Goal: Task Accomplishment & Management: Use online tool/utility

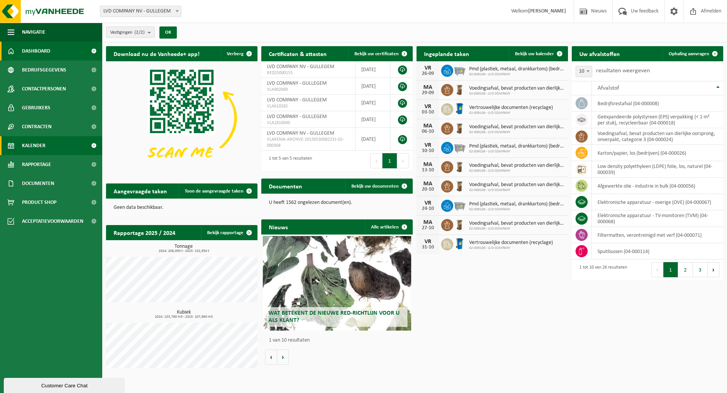
click at [31, 146] on span "Kalender" at bounding box center [33, 145] width 23 height 19
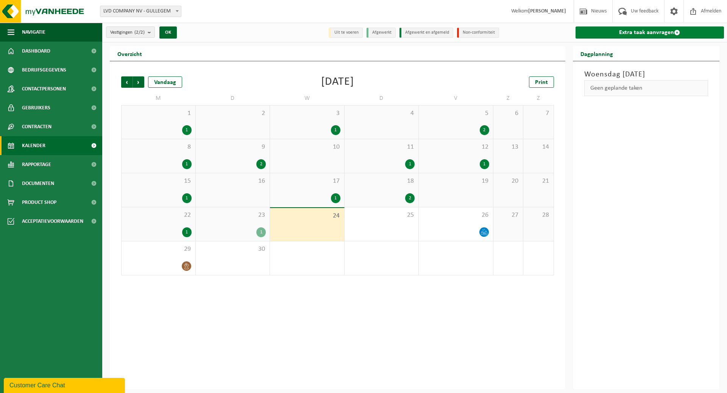
click at [642, 33] on link "Extra taak aanvragen" at bounding box center [649, 32] width 149 height 12
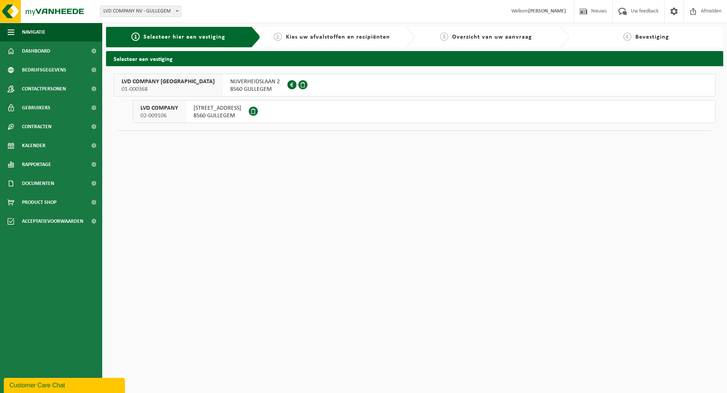
click at [222, 113] on span "8560 GULLEGEM" at bounding box center [217, 116] width 48 height 8
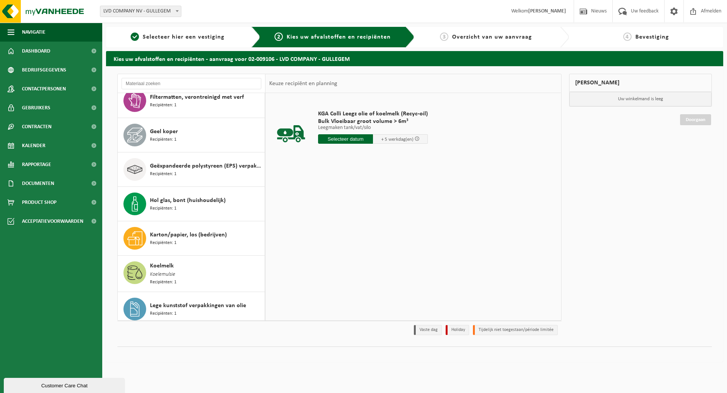
scroll to position [189, 0]
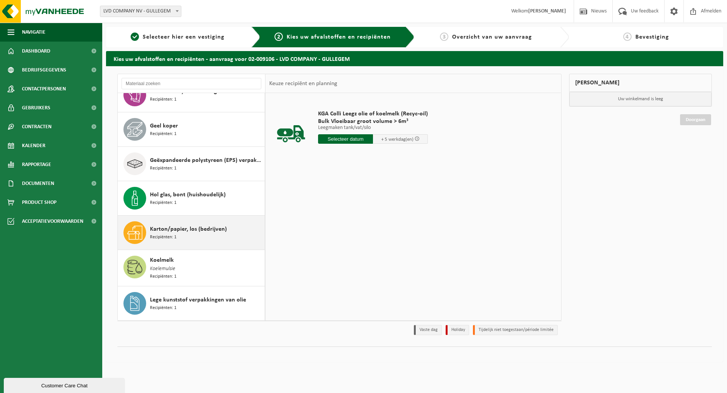
click at [170, 232] on span "Karton/papier, los (bedrijven)" at bounding box center [188, 229] width 77 height 9
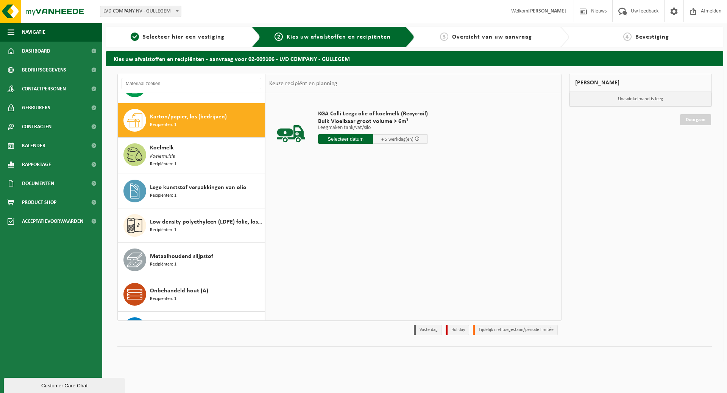
scroll to position [311, 0]
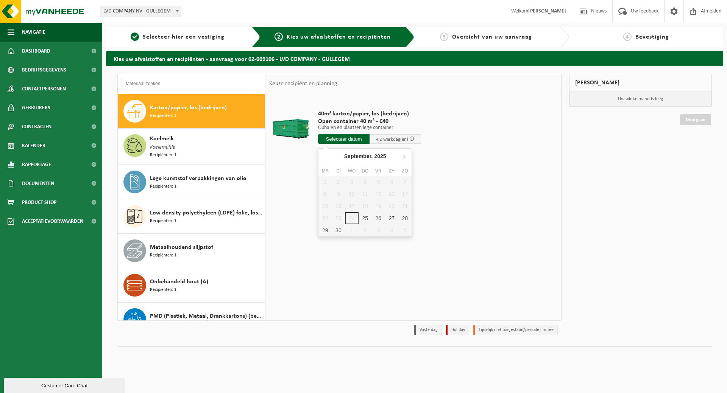
click at [354, 139] on input "text" at bounding box center [343, 138] width 51 height 9
click at [365, 221] on div "25" at bounding box center [364, 218] width 13 height 12
type input "Van 2025-09-25"
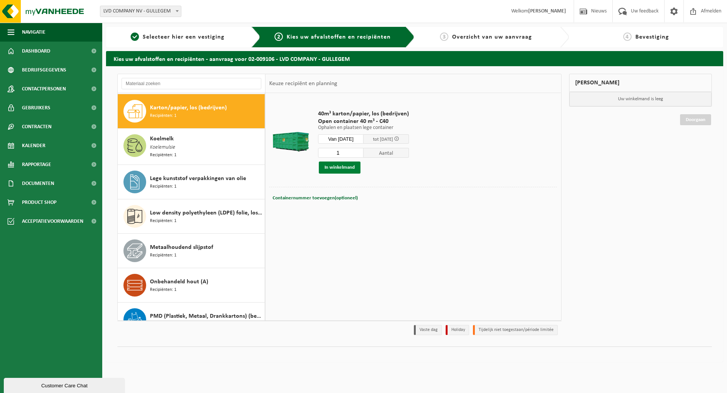
click at [344, 169] on button "In winkelmand" at bounding box center [340, 168] width 42 height 12
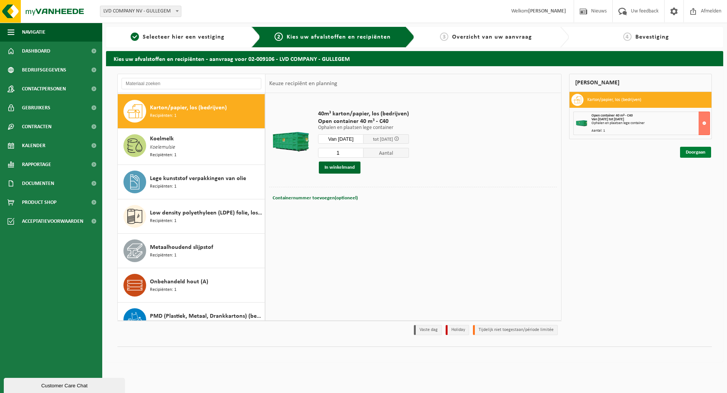
click at [701, 150] on link "Doorgaan" at bounding box center [695, 152] width 31 height 11
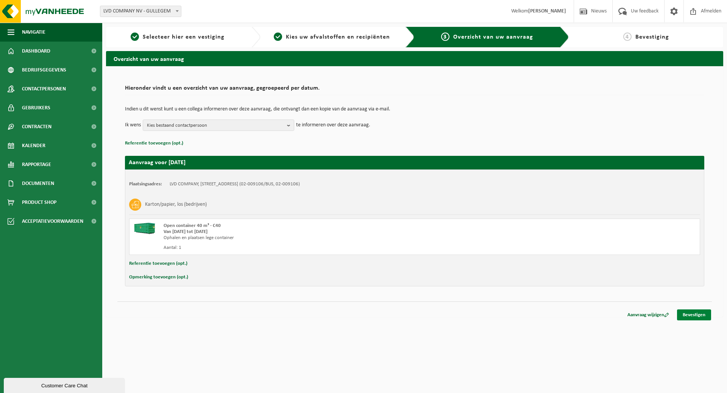
click at [704, 313] on link "Bevestigen" at bounding box center [694, 315] width 34 height 11
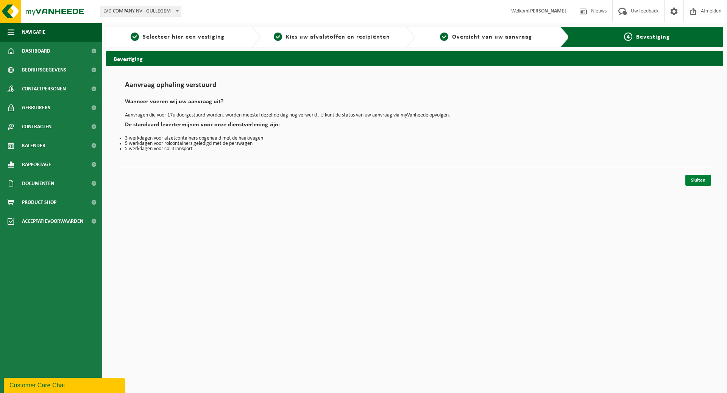
click at [696, 180] on link "Sluiten" at bounding box center [698, 180] width 26 height 11
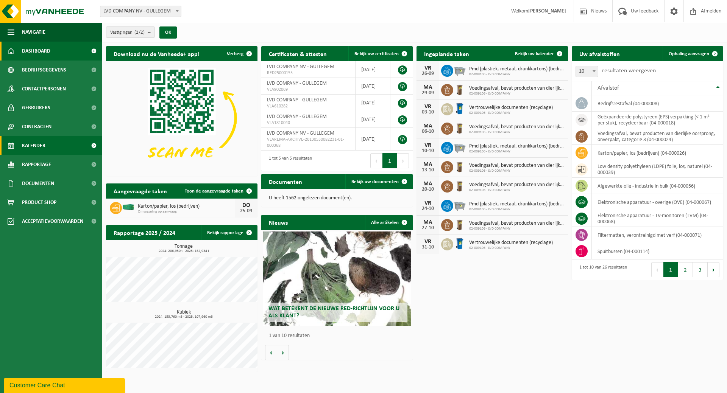
click at [50, 149] on link "Kalender" at bounding box center [51, 145] width 102 height 19
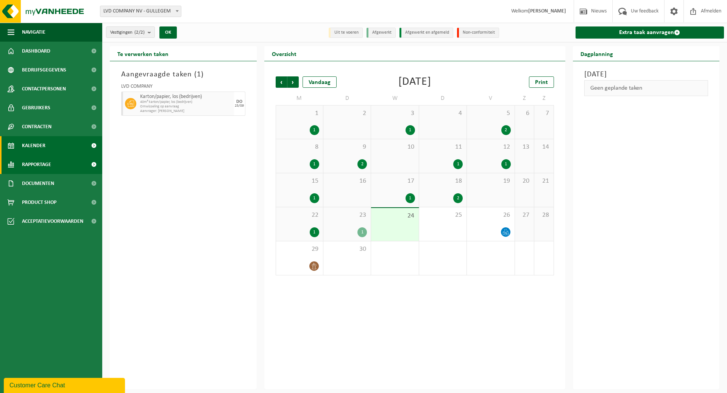
click at [57, 163] on link "Rapportage" at bounding box center [51, 164] width 102 height 19
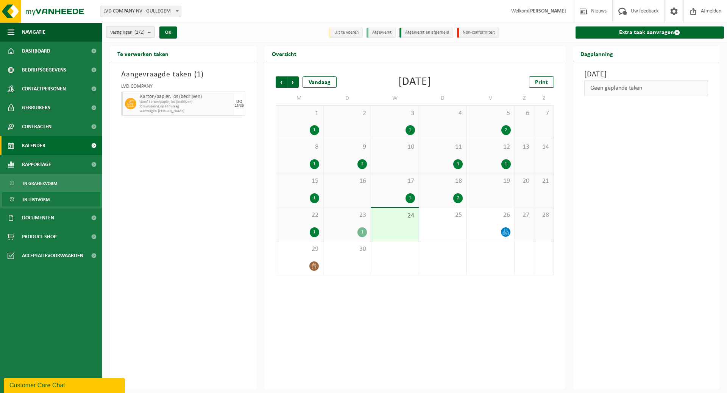
click at [46, 196] on span "In lijstvorm" at bounding box center [36, 200] width 26 height 14
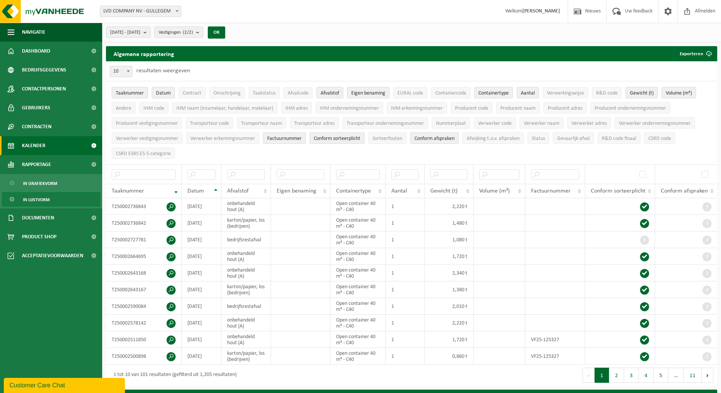
click at [30, 147] on span "Kalender" at bounding box center [33, 145] width 23 height 19
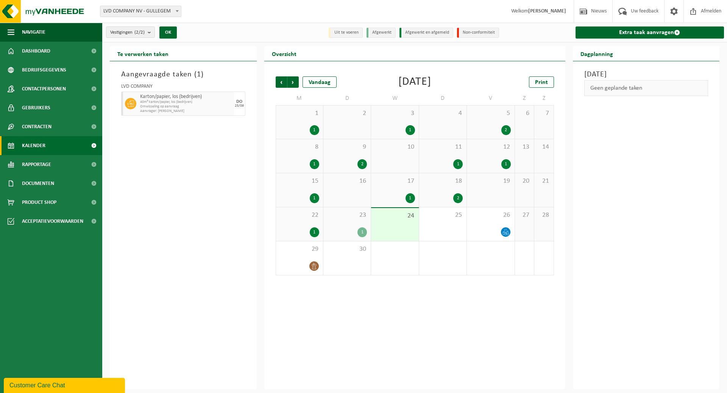
click at [457, 192] on div "18 2" at bounding box center [442, 190] width 47 height 34
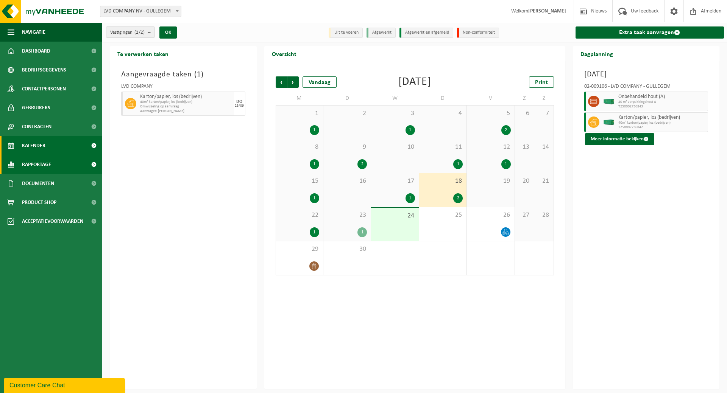
click at [32, 164] on span "Rapportage" at bounding box center [36, 164] width 29 height 19
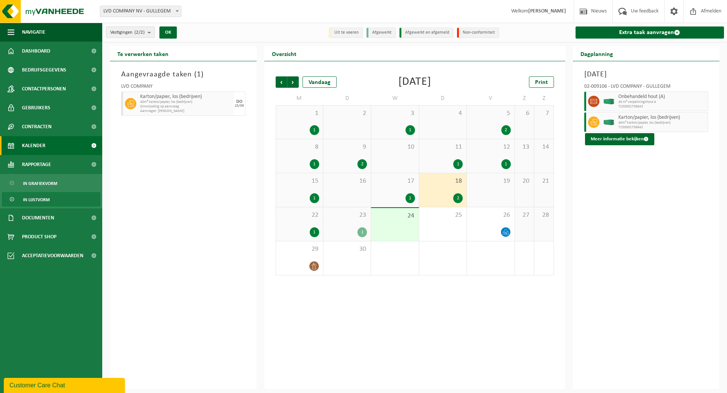
click at [34, 196] on span "In lijstvorm" at bounding box center [36, 200] width 26 height 14
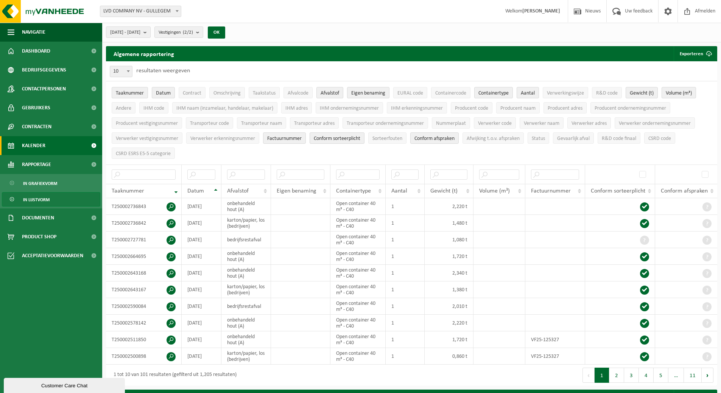
click at [51, 148] on link "Kalender" at bounding box center [51, 145] width 102 height 19
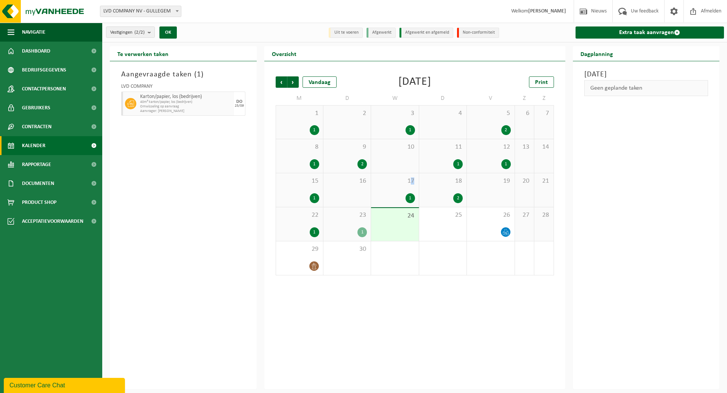
click at [411, 179] on span "17" at bounding box center [395, 181] width 40 height 8
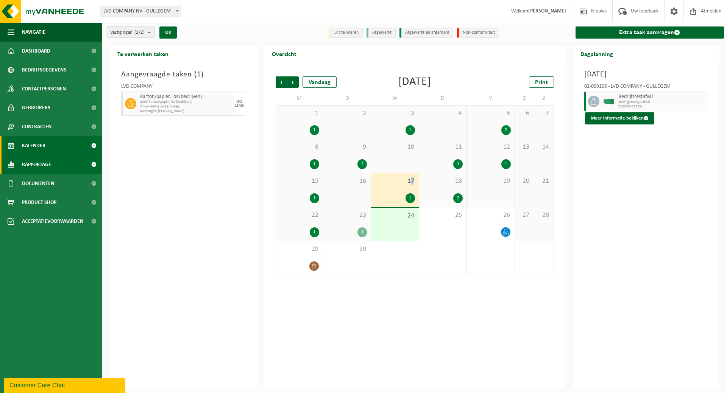
click at [50, 165] on span "Rapportage" at bounding box center [36, 164] width 29 height 19
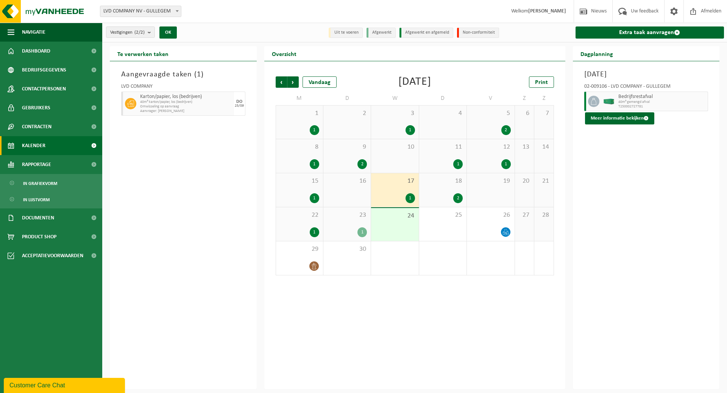
click at [310, 190] on div "15 1" at bounding box center [299, 190] width 47 height 34
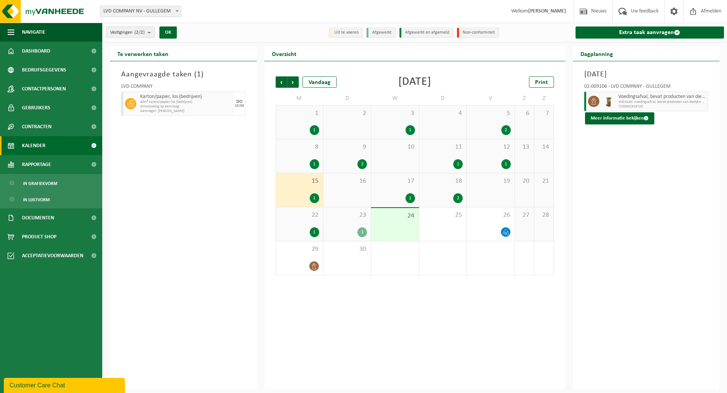
click at [490, 153] on div "12 1" at bounding box center [490, 156] width 47 height 34
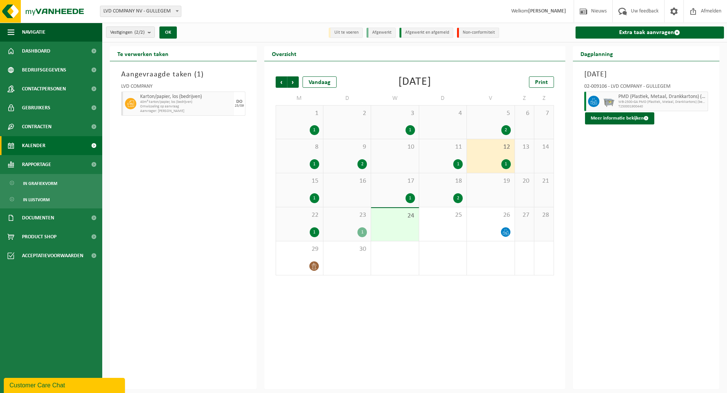
click at [453, 159] on div "1" at bounding box center [443, 164] width 40 height 10
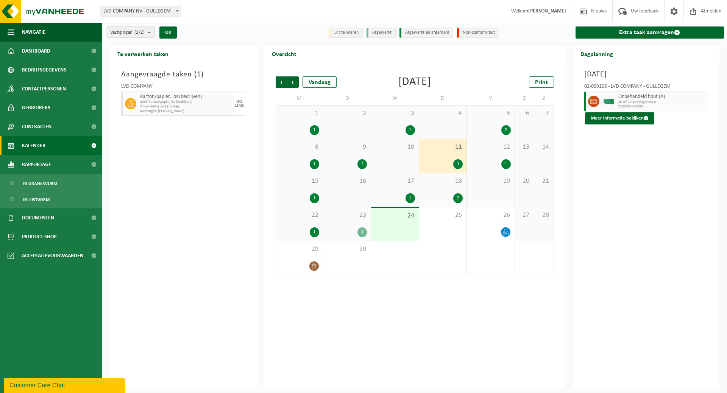
click at [361, 152] on div "9 2" at bounding box center [346, 156] width 47 height 34
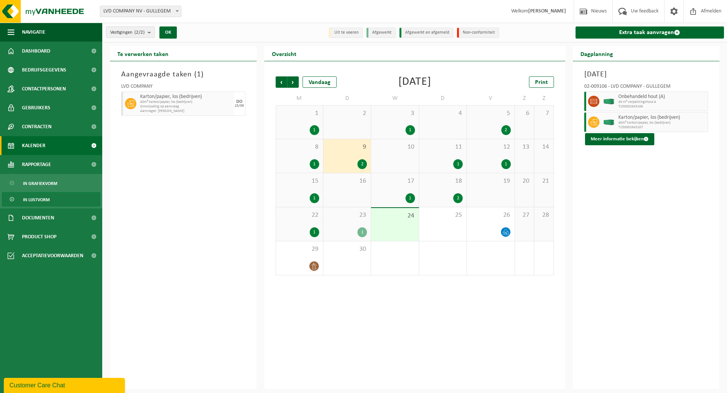
click at [48, 193] on span "In lijstvorm" at bounding box center [36, 200] width 26 height 14
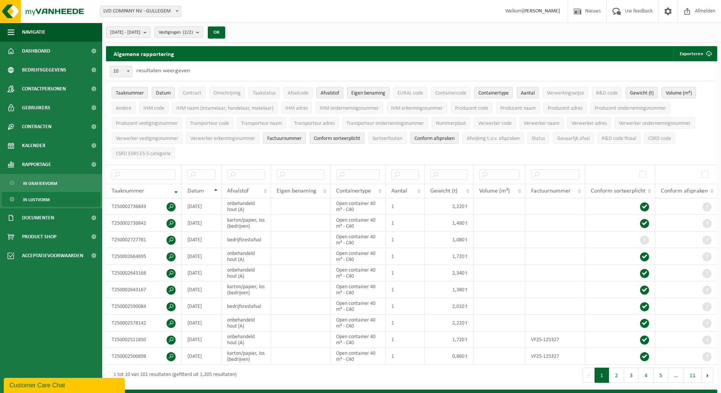
click at [54, 200] on link "In lijstvorm" at bounding box center [51, 199] width 98 height 14
click at [59, 142] on link "Kalender" at bounding box center [51, 145] width 102 height 19
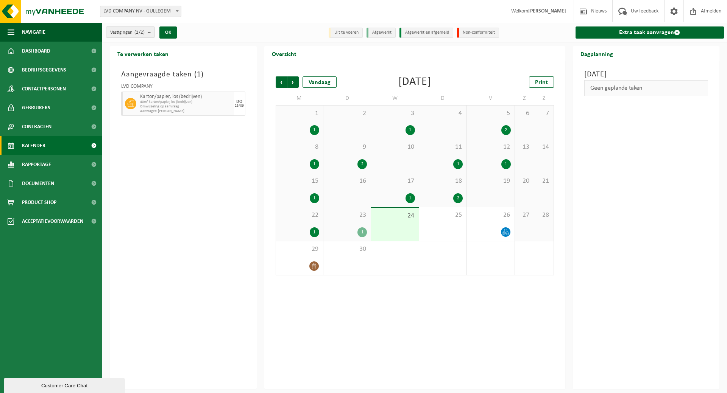
click at [351, 217] on span "23" at bounding box center [347, 215] width 40 height 8
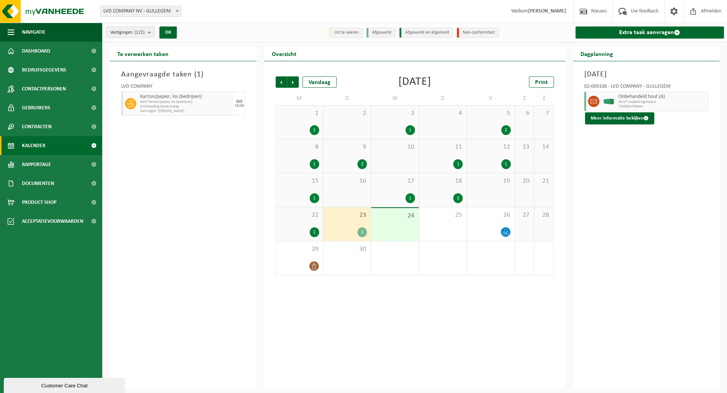
click at [445, 181] on span "18" at bounding box center [443, 181] width 40 height 8
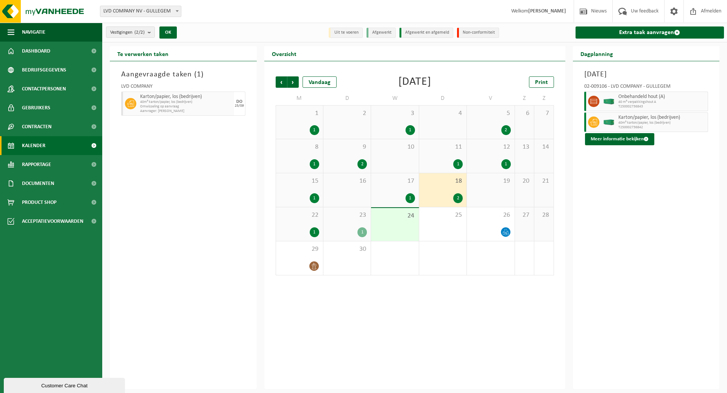
click at [382, 193] on div "1" at bounding box center [395, 198] width 40 height 10
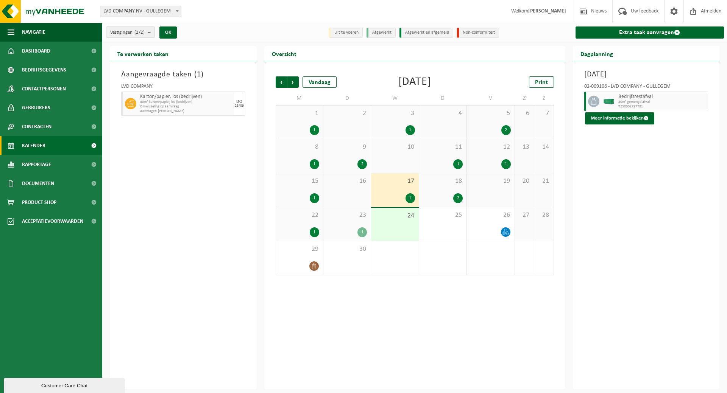
click at [428, 186] on div "18 2" at bounding box center [442, 190] width 47 height 34
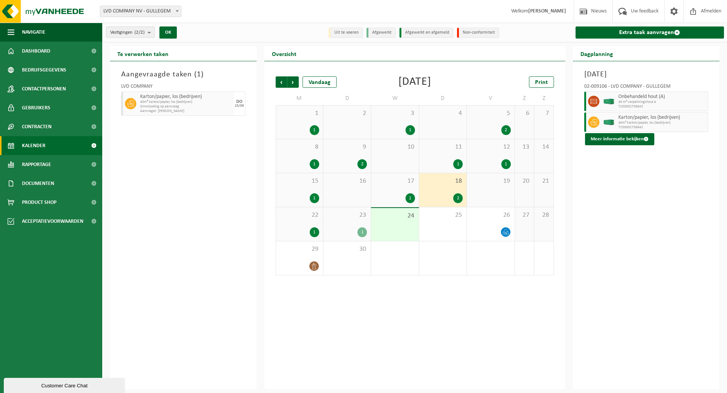
click at [353, 213] on span "23" at bounding box center [347, 215] width 40 height 8
